Goal: Task Accomplishment & Management: Manage account settings

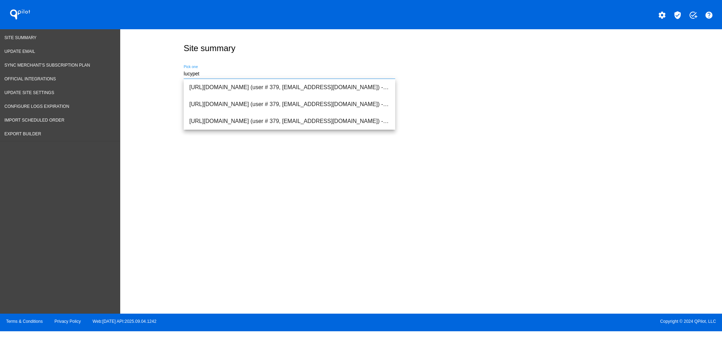
drag, startPoint x: 215, startPoint y: 72, endPoint x: 150, endPoint y: 62, distance: 65.4
click at [150, 62] on div "Site summary lucypet Pick one" at bounding box center [421, 169] width 602 height 281
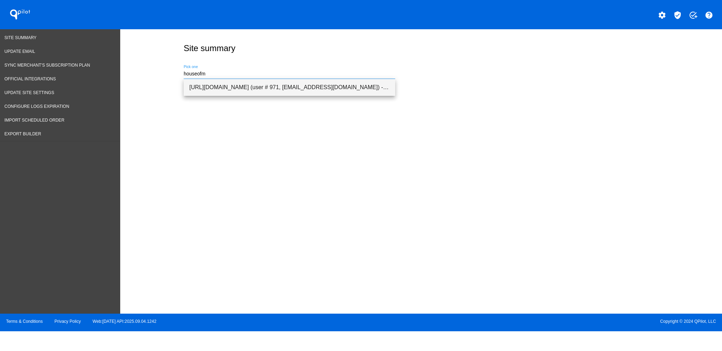
click at [197, 81] on span "[URL][DOMAIN_NAME] (user # 971, [EMAIL_ADDRESS][DOMAIN_NAME]) - Production" at bounding box center [289, 87] width 200 height 17
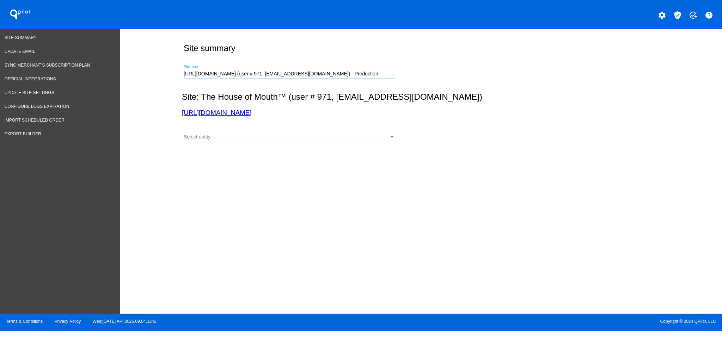
click at [223, 138] on div "Select entity" at bounding box center [286, 137] width 205 height 6
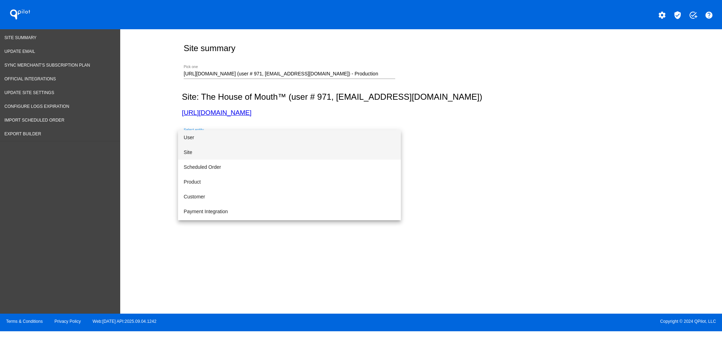
click at [219, 152] on span "Site" at bounding box center [290, 152] width 212 height 15
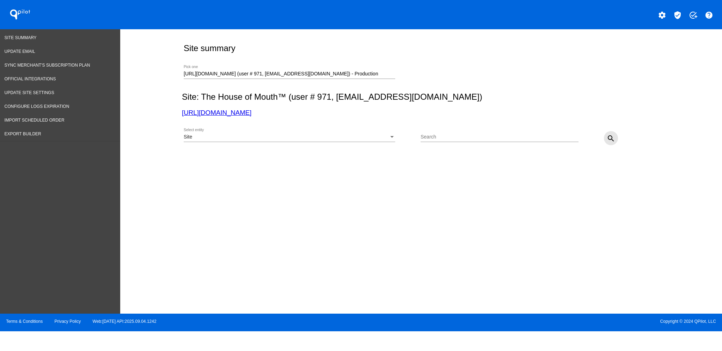
click at [613, 141] on mat-icon "search" at bounding box center [611, 138] width 8 height 8
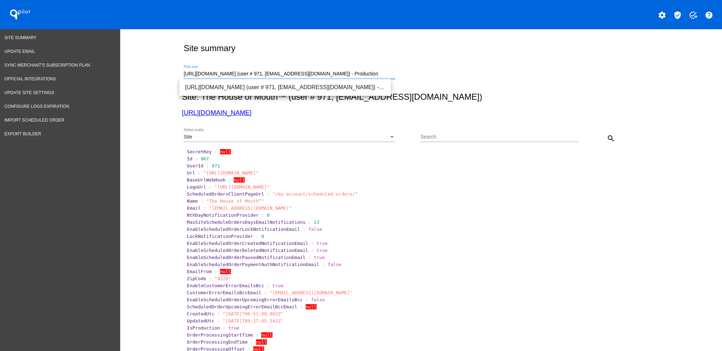
scroll to position [0, 3]
drag, startPoint x: 181, startPoint y: 75, endPoint x: 437, endPoint y: 63, distance: 256.6
click at [437, 63] on div "[URL][DOMAIN_NAME] (user # 971, [EMAIL_ADDRESS][DOMAIN_NAME]) - Production Pick…" at bounding box center [420, 72] width 476 height 25
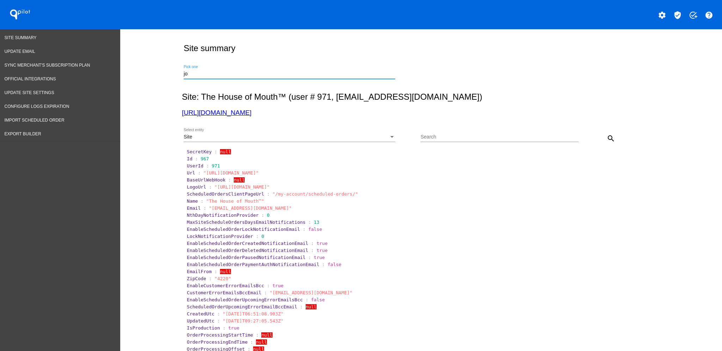
scroll to position [0, 0]
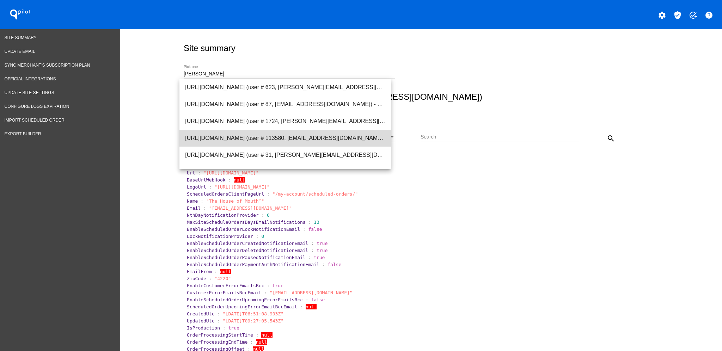
click at [341, 140] on span "[URL][DOMAIN_NAME] (user # 113580, [EMAIL_ADDRESS][DOMAIN_NAME]) - Production" at bounding box center [285, 138] width 200 height 17
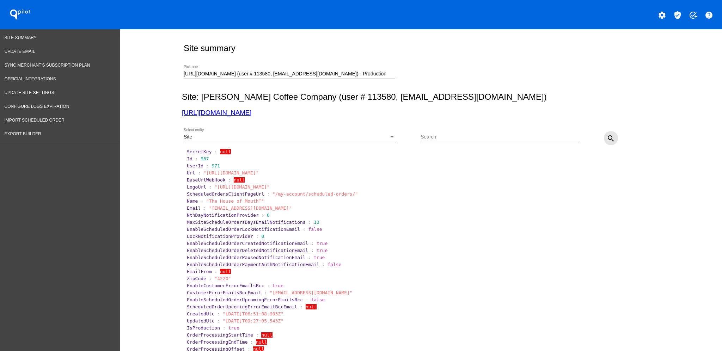
drag, startPoint x: 603, startPoint y: 135, endPoint x: 587, endPoint y: 139, distance: 16.0
click at [607, 135] on mat-icon "search" at bounding box center [611, 138] width 8 height 8
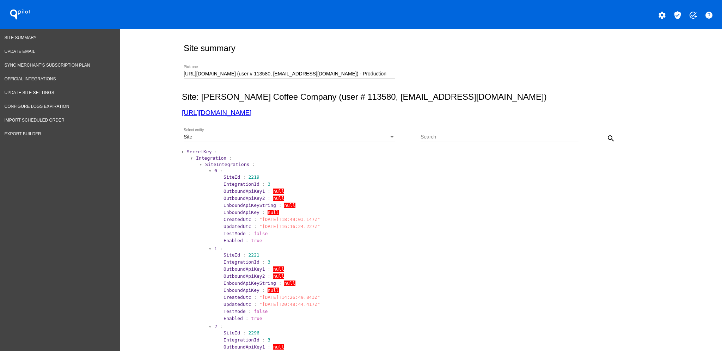
click at [197, 151] on span "SecretKey" at bounding box center [199, 151] width 25 height 5
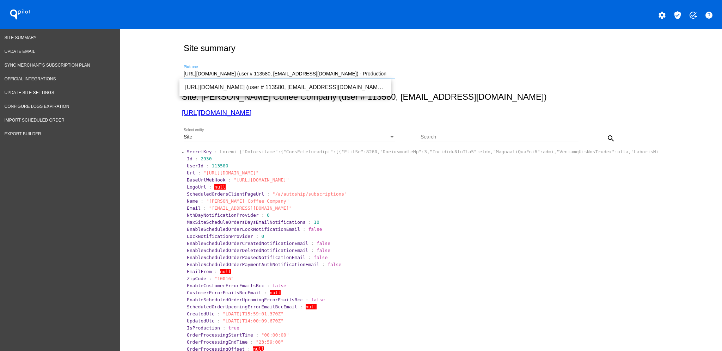
drag, startPoint x: 179, startPoint y: 71, endPoint x: 549, endPoint y: 73, distance: 370.2
click at [549, 72] on div "https://joecoffeecompany.com (user # 113580, nsemoff@joecoffeecompany.com) - Pr…" at bounding box center [420, 72] width 476 height 25
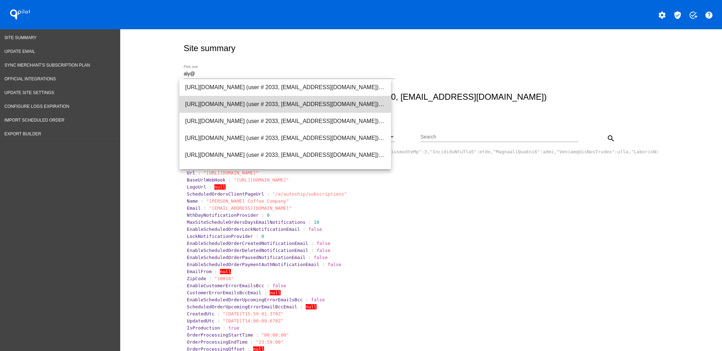
click at [337, 103] on span "https://ma-demo-iselle.myshopify.com (user # 2033, aly@qpilot.cloud) - Producti…" at bounding box center [285, 104] width 200 height 17
type input "https://ma-demo-iselle.myshopify.com (user # 2033, aly@qpilot.cloud) - Producti…"
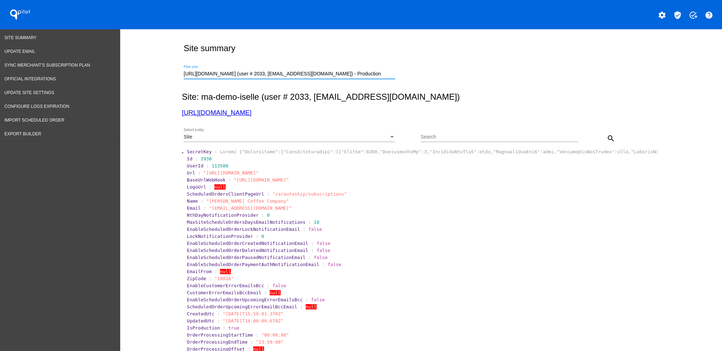
click at [607, 139] on mat-icon "search" at bounding box center [611, 138] width 8 height 8
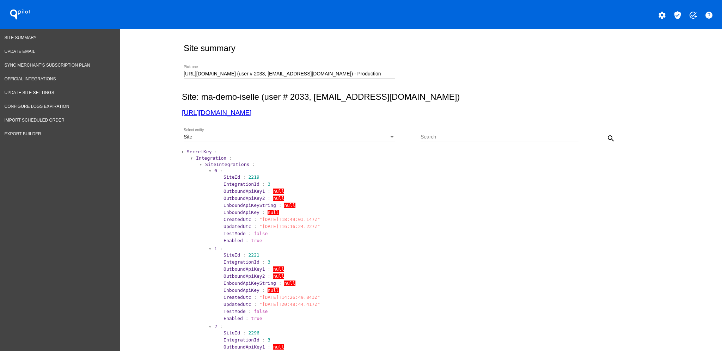
click at [197, 150] on span "SecretKey" at bounding box center [199, 151] width 25 height 5
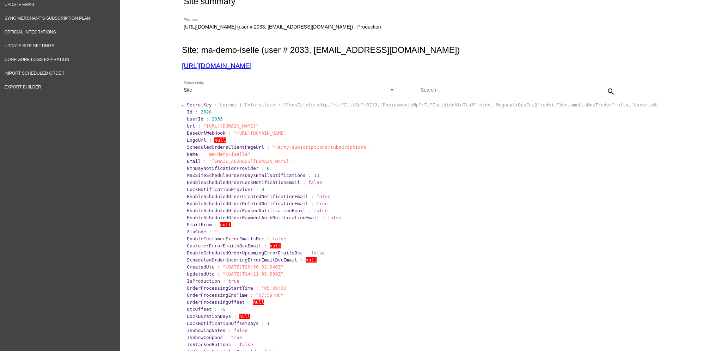
scroll to position [94, 0]
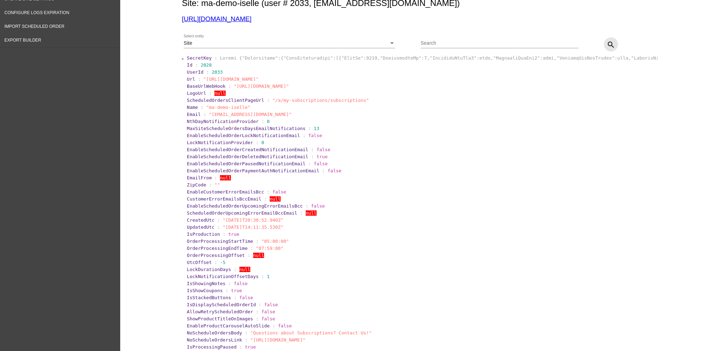
click at [605, 38] on button "search" at bounding box center [611, 44] width 14 height 14
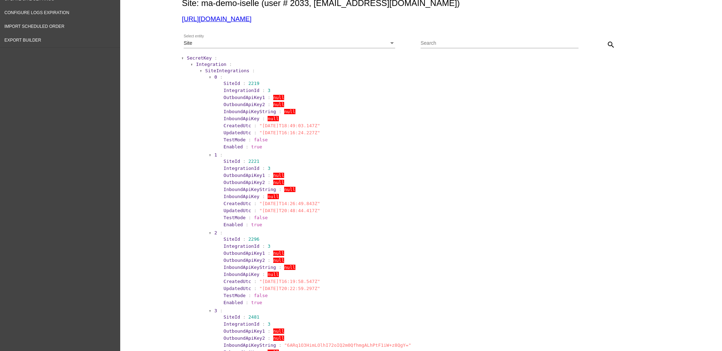
click at [196, 59] on span "SecretKey" at bounding box center [199, 57] width 25 height 5
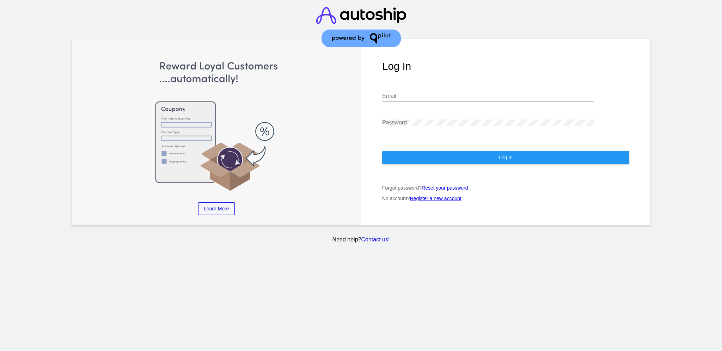
type input "[EMAIL_ADDRESS][DOMAIN_NAME]"
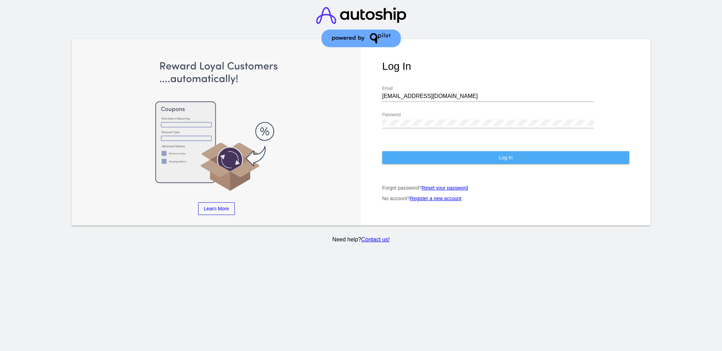
click at [422, 151] on button "Log In" at bounding box center [505, 157] width 247 height 13
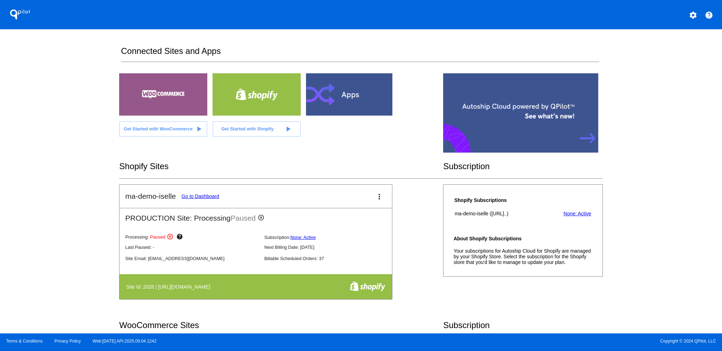
click at [210, 194] on link "Go to Dashboard" at bounding box center [201, 197] width 38 height 6
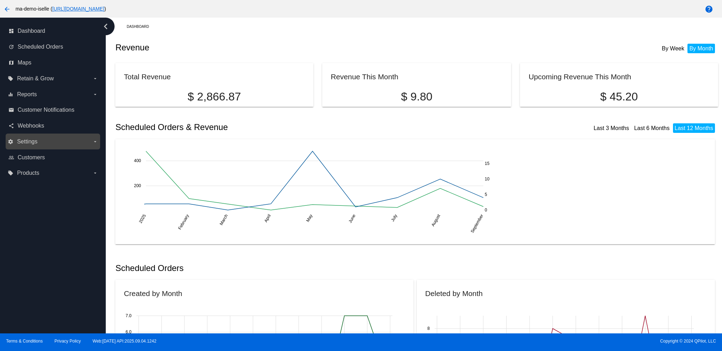
click at [28, 139] on span "Settings" at bounding box center [27, 142] width 20 height 6
click at [0, 0] on input "settings Settings arrow_drop_down" at bounding box center [0, 0] width 0 height 0
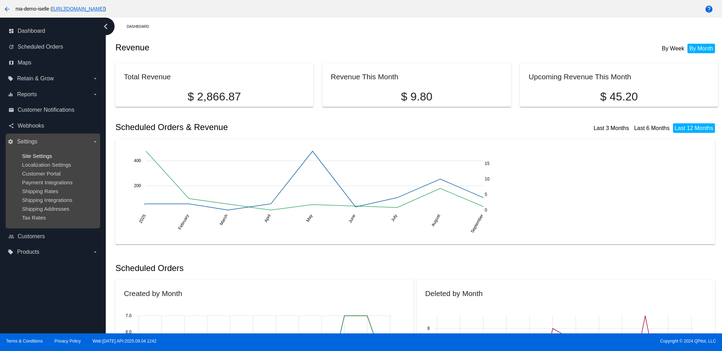
click at [31, 155] on span "Site Settings" at bounding box center [37, 156] width 30 height 6
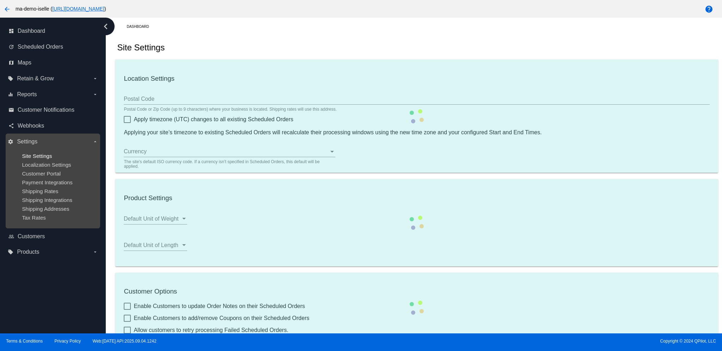
checkbox input "true"
type input "20:00"
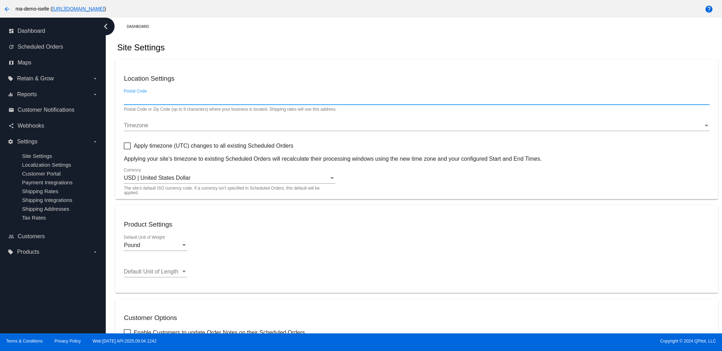
click at [266, 101] on input "Postal Code" at bounding box center [417, 99] width 586 height 6
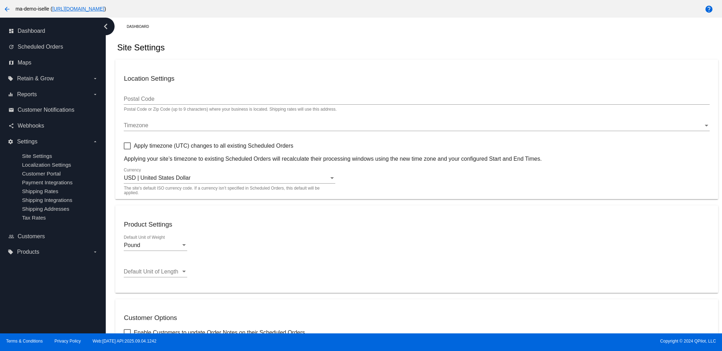
click at [261, 119] on div "Timezone Timezone" at bounding box center [417, 123] width 586 height 16
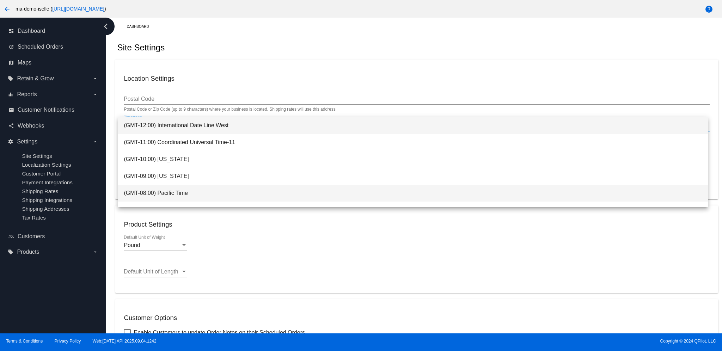
scroll to position [47, 0]
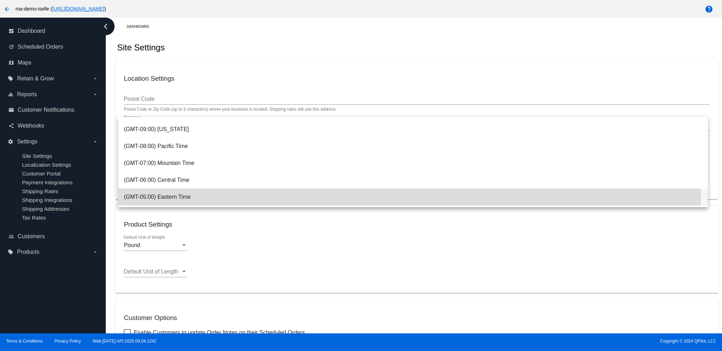
click at [257, 197] on span "(GMT-05:00) Eastern Time" at bounding box center [413, 197] width 579 height 17
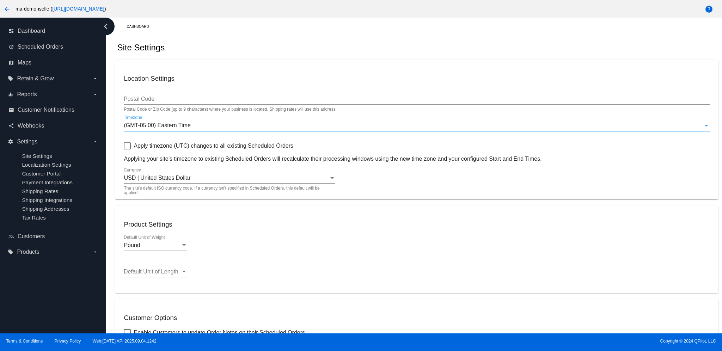
click at [263, 147] on span "Apply timezone (UTC) changes to all existing Scheduled Orders" at bounding box center [214, 146] width 160 height 8
click at [127, 149] on input "Apply timezone (UTC) changes to all existing Scheduled Orders" at bounding box center [127, 149] width 0 height 0
checkbox input "true"
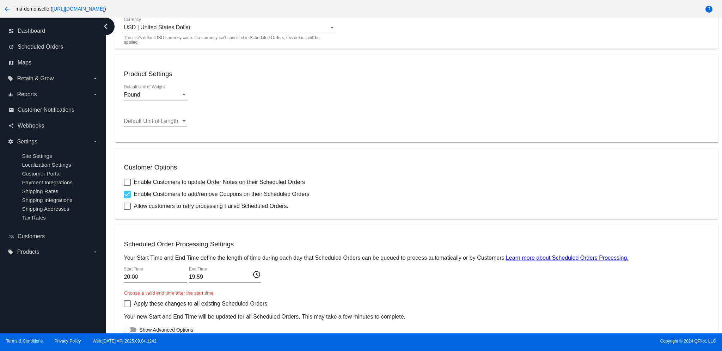
scroll to position [179, 0]
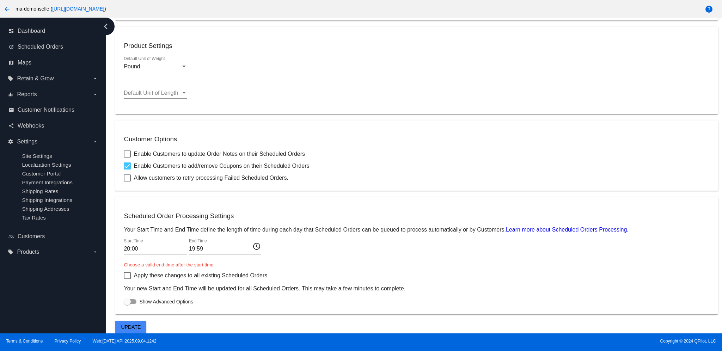
click at [137, 327] on span "Update" at bounding box center [131, 327] width 20 height 6
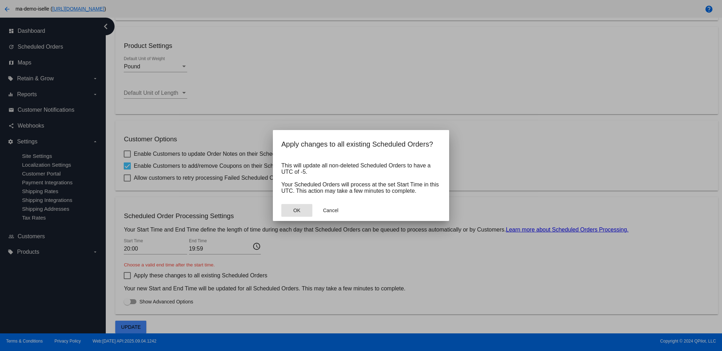
click at [307, 214] on button "OK" at bounding box center [296, 210] width 31 height 13
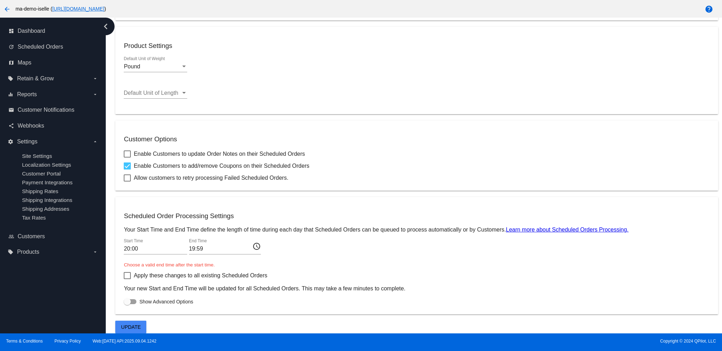
click at [173, 247] on input "20:00" at bounding box center [155, 249] width 63 height 6
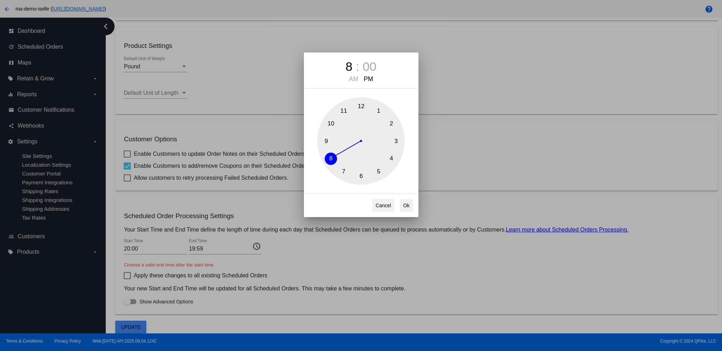
click at [204, 247] on div "8 : 00 AM PM 1 2 3 4 5 6 7 8 9 10 11 12 Cancel Ok" at bounding box center [361, 175] width 722 height 351
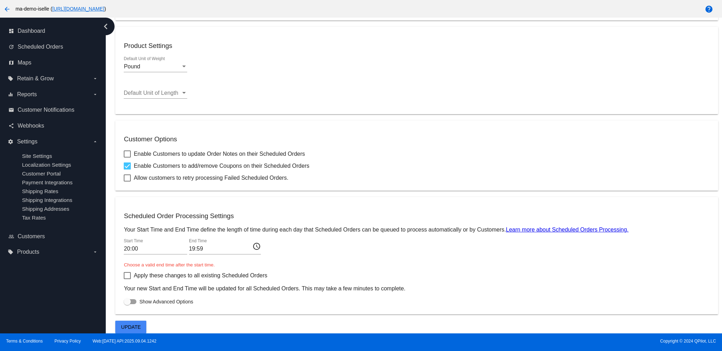
click at [205, 246] on input "19:59" at bounding box center [220, 249] width 63 height 6
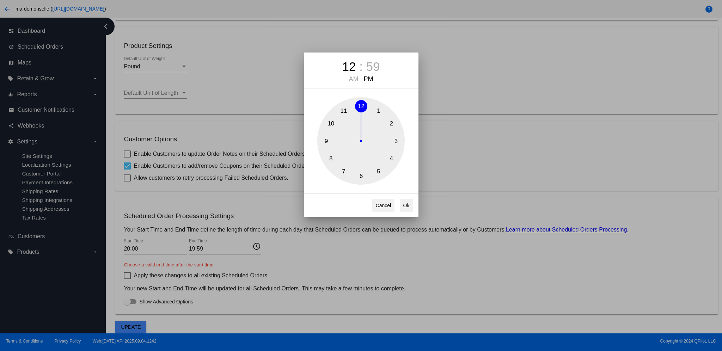
drag, startPoint x: 346, startPoint y: 172, endPoint x: 357, endPoint y: 97, distance: 76.5
click at [356, 97] on div "12 : 59 AM PM 1 2 3 4 5 6 7 8 9 10 11 12 Cancel Ok" at bounding box center [361, 135] width 115 height 165
click at [415, 209] on div "Cancel Ok" at bounding box center [361, 206] width 115 height 24
click at [404, 209] on button "Ok" at bounding box center [406, 205] width 13 height 13
type input "18:59"
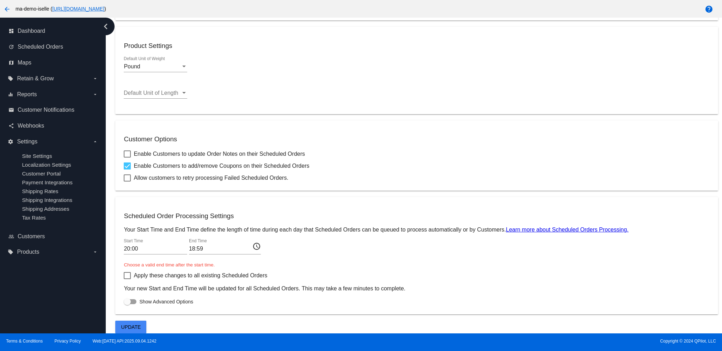
click at [140, 326] on span "Update" at bounding box center [131, 327] width 20 height 6
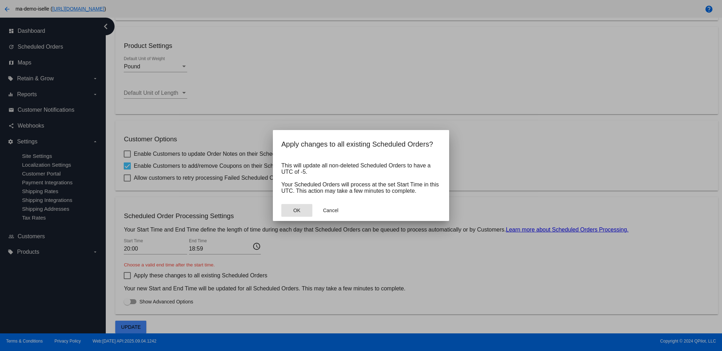
click at [306, 214] on button "OK" at bounding box center [296, 210] width 31 height 13
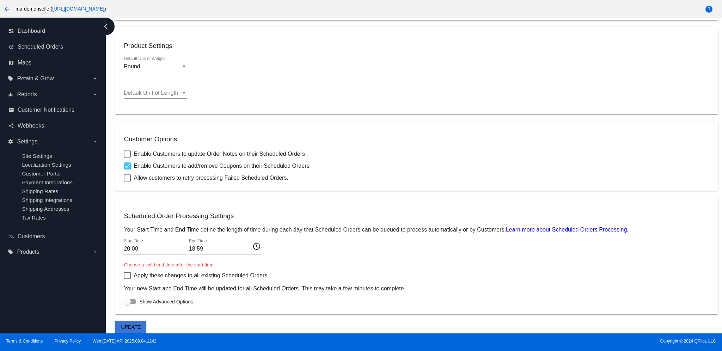
click at [170, 249] on input "20:00" at bounding box center [155, 249] width 63 height 6
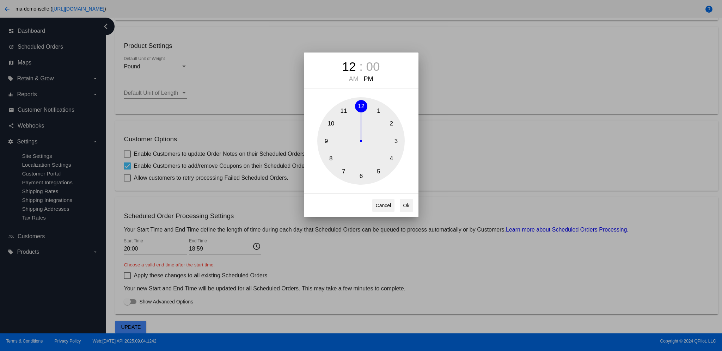
click at [363, 104] on button "12" at bounding box center [361, 106] width 12 height 12
click at [359, 81] on div "AM" at bounding box center [353, 78] width 13 height 7
drag, startPoint x: 407, startPoint y: 206, endPoint x: 400, endPoint y: 206, distance: 7.4
click at [407, 206] on button "Ok" at bounding box center [406, 205] width 13 height 13
type input "00:00"
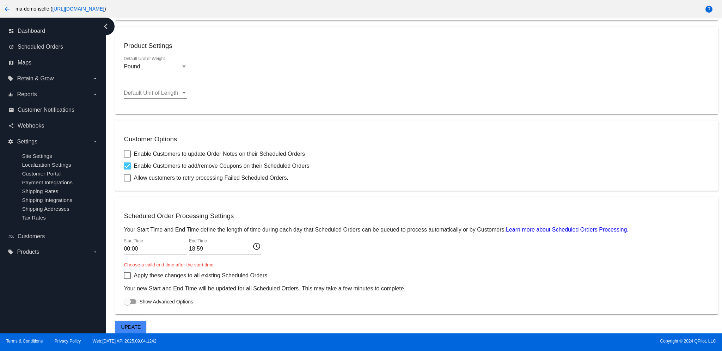
click at [258, 246] on mat-icon "access_time" at bounding box center [256, 246] width 8 height 8
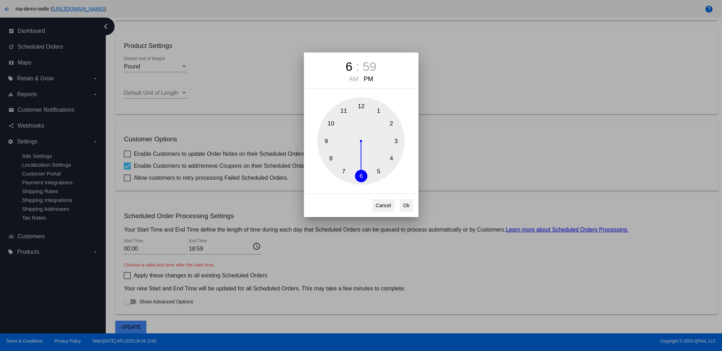
click at [389, 122] on button "2" at bounding box center [391, 124] width 12 height 12
click at [356, 77] on div "AM" at bounding box center [353, 78] width 13 height 7
click at [405, 210] on button "Ok" at bounding box center [406, 205] width 13 height 13
type input "02:59"
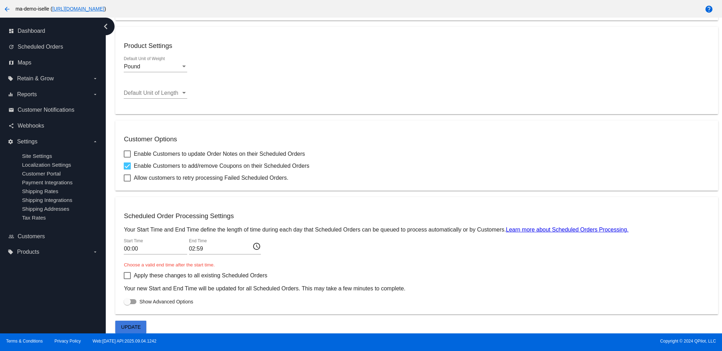
click at [144, 324] on button "Update" at bounding box center [130, 327] width 31 height 13
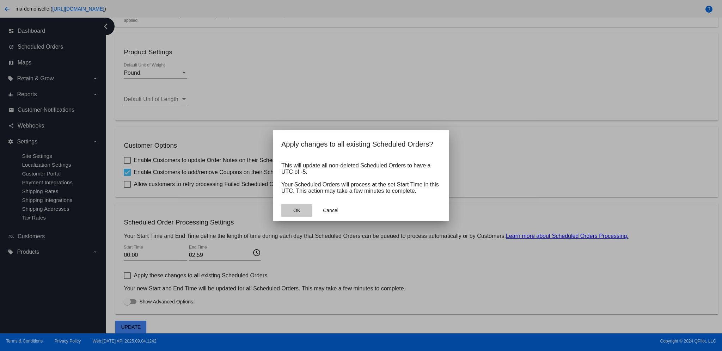
click at [296, 210] on span "OK" at bounding box center [296, 211] width 7 height 6
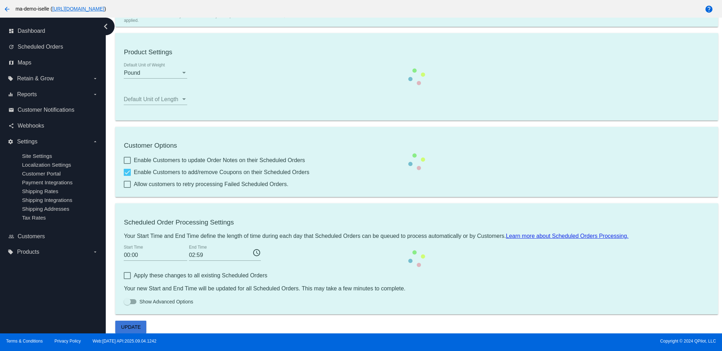
scroll to position [146, 0]
checkbox input "false"
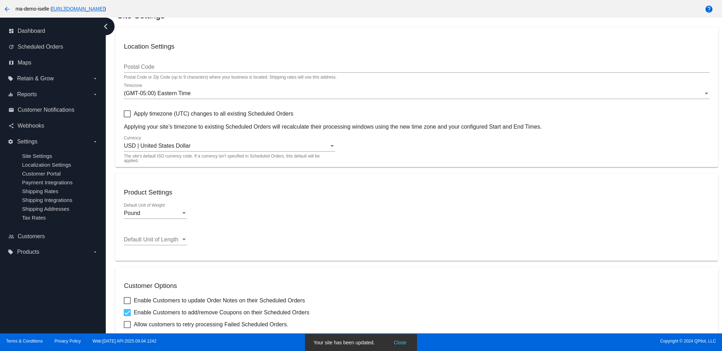
scroll to position [31, 0]
click at [69, 42] on link "update Scheduled Orders" at bounding box center [53, 46] width 90 height 11
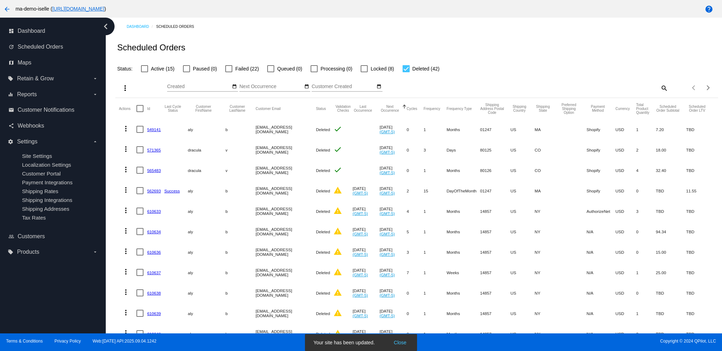
click at [153, 168] on link "565483" at bounding box center [154, 170] width 14 height 5
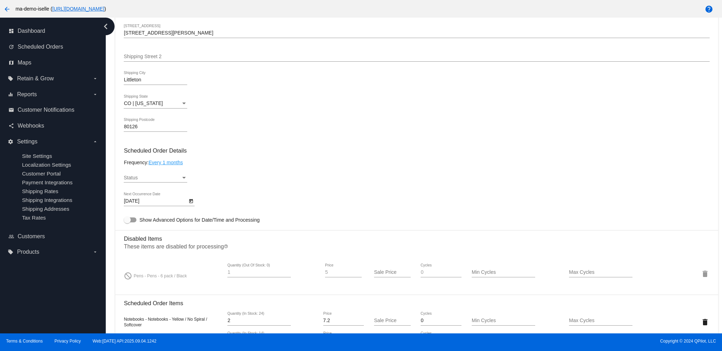
scroll to position [235, 0]
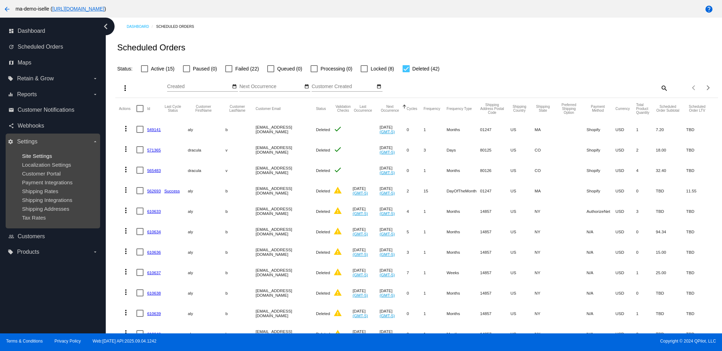
click at [29, 157] on span "Site Settings" at bounding box center [37, 156] width 30 height 6
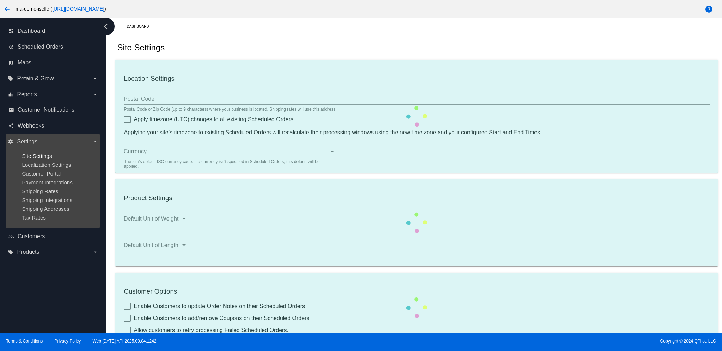
checkbox input "true"
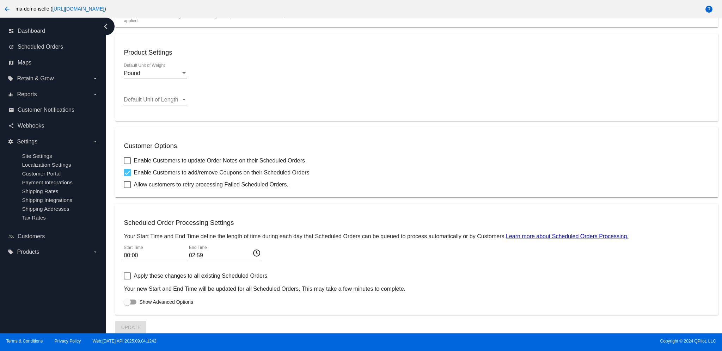
scroll to position [172, 0]
click at [179, 256] on input "00:00" at bounding box center [155, 255] width 63 height 6
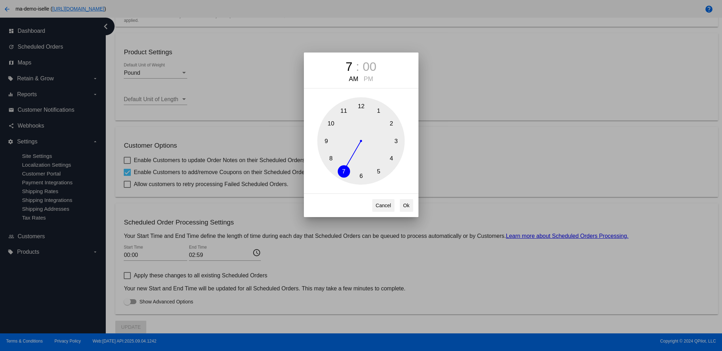
drag, startPoint x: 362, startPoint y: 106, endPoint x: 341, endPoint y: 170, distance: 67.5
click at [341, 170] on div "1 2 3 4 5 6 7 8 9 10 11 12" at bounding box center [360, 140] width 87 height 87
click at [408, 206] on button "Ok" at bounding box center [406, 205] width 13 height 13
type input "07:00"
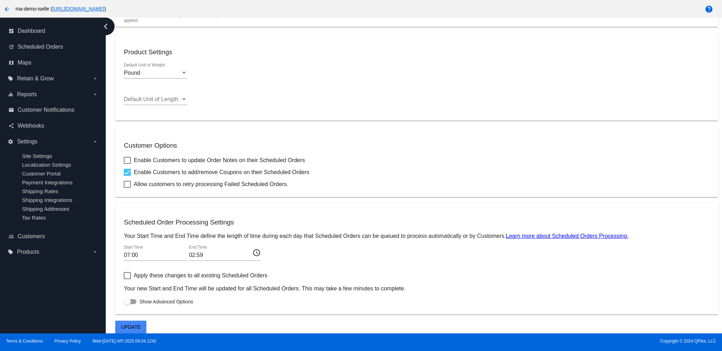
click at [254, 256] on mat-icon "access_time" at bounding box center [256, 252] width 8 height 8
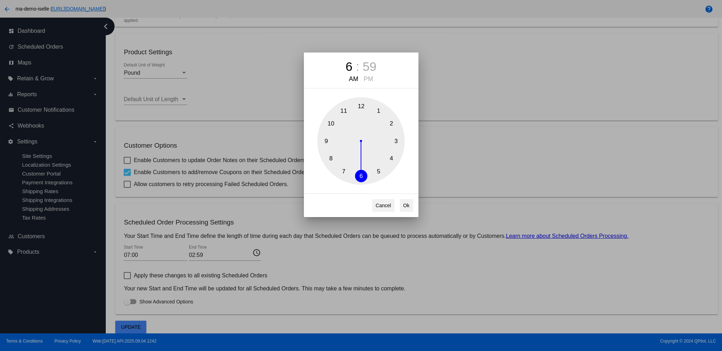
drag, startPoint x: 393, startPoint y: 124, endPoint x: 354, endPoint y: 178, distance: 66.1
click at [354, 178] on div "1 2 3 4 5 6 7 8 9 10 11 12" at bounding box center [360, 140] width 87 height 87
click at [365, 80] on div "PM" at bounding box center [368, 78] width 13 height 7
click at [405, 206] on button "Ok" at bounding box center [406, 205] width 13 height 13
type input "18:59"
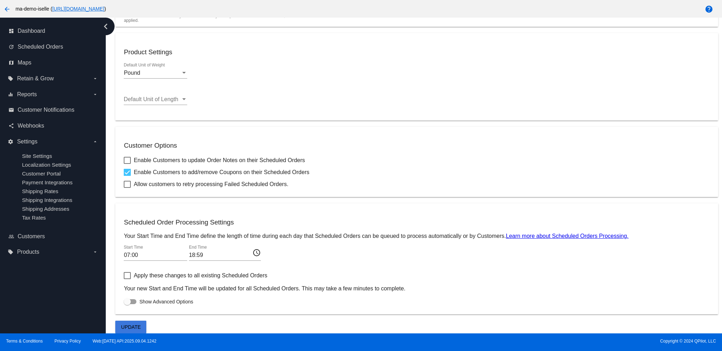
click at [143, 328] on button "Update" at bounding box center [130, 327] width 31 height 13
click at [171, 257] on input "07:00" at bounding box center [155, 255] width 63 height 6
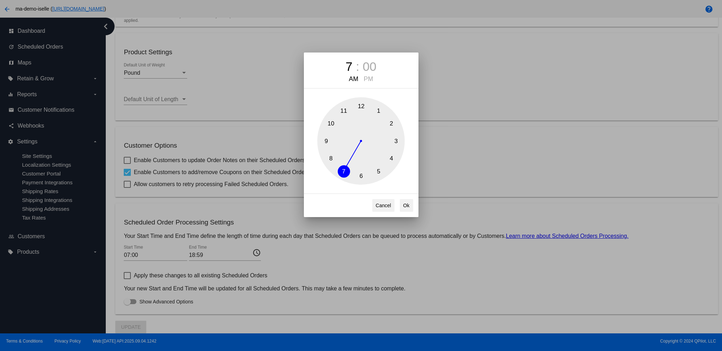
click at [368, 83] on div "PM" at bounding box center [368, 78] width 13 height 7
click at [410, 208] on button "Ok" at bounding box center [406, 205] width 13 height 13
type input "19:00"
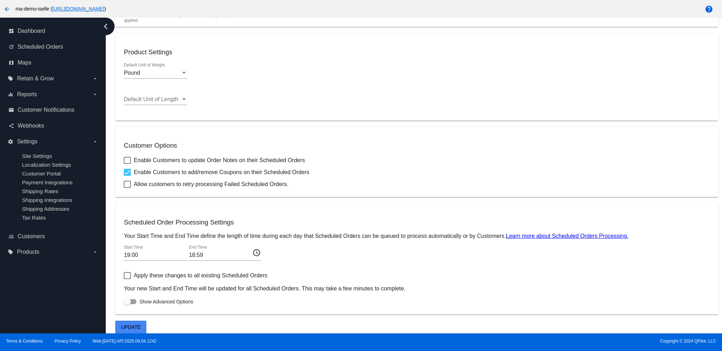
click at [147, 325] on div "Location Settings Postal Code Postal Code or Zip Code (up to 9 characters) wher…" at bounding box center [416, 110] width 603 height 446
click at [139, 327] on span "Update" at bounding box center [131, 327] width 20 height 6
